Goal: Book appointment/travel/reservation

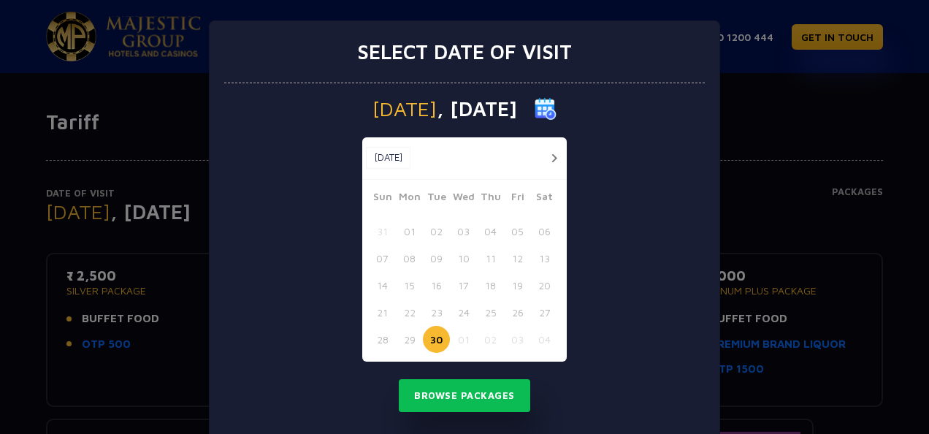
click at [549, 155] on button "button" at bounding box center [554, 158] width 18 height 18
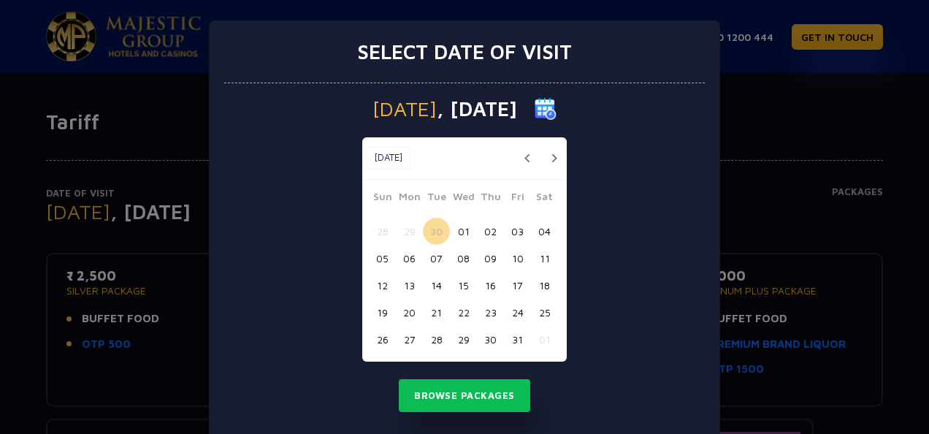
click at [488, 226] on button "02" at bounding box center [490, 231] width 27 height 27
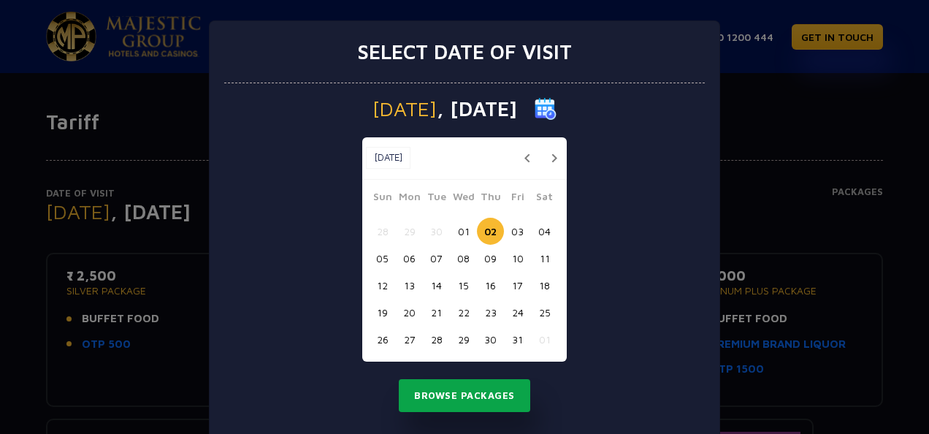
click at [470, 395] on button "Browse Packages" at bounding box center [465, 396] width 132 height 34
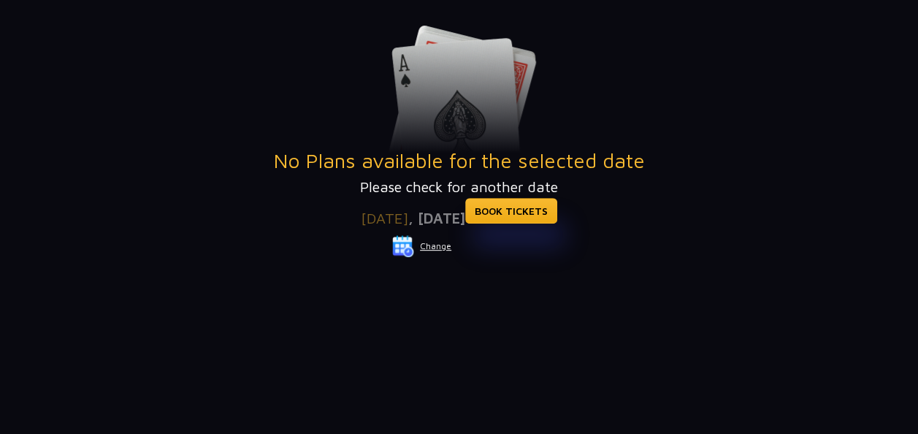
scroll to position [249, 0]
click at [519, 216] on link "BOOK TICKETS" at bounding box center [511, 210] width 92 height 26
